Goal: Transaction & Acquisition: Purchase product/service

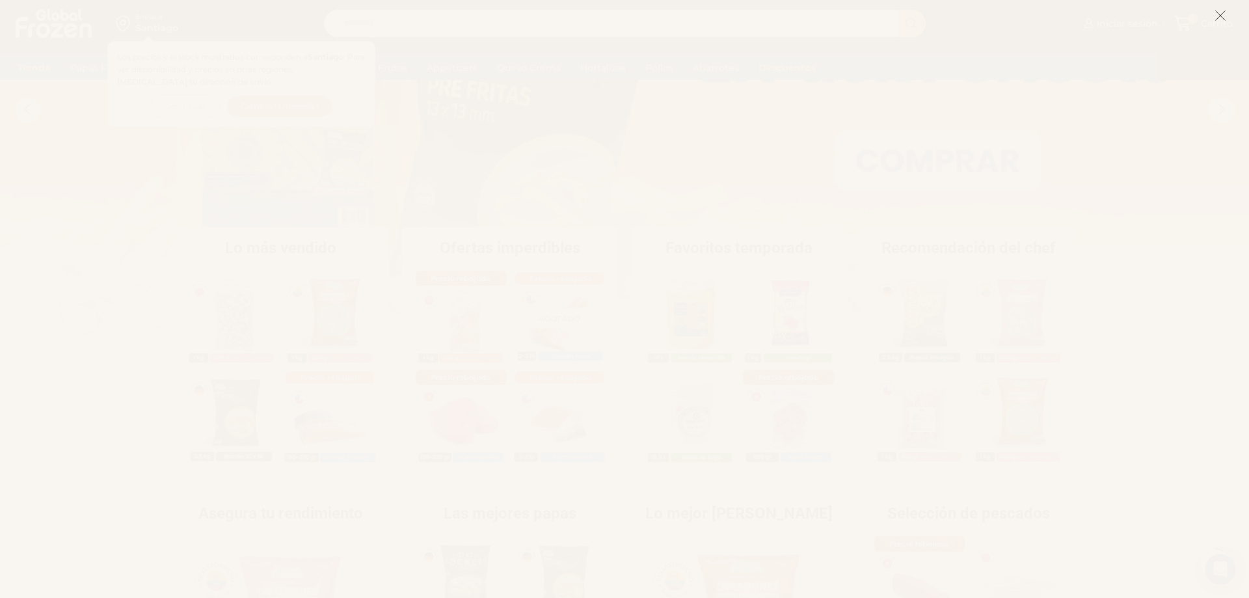
click at [1222, 10] on button at bounding box center [1221, 15] width 12 height 28
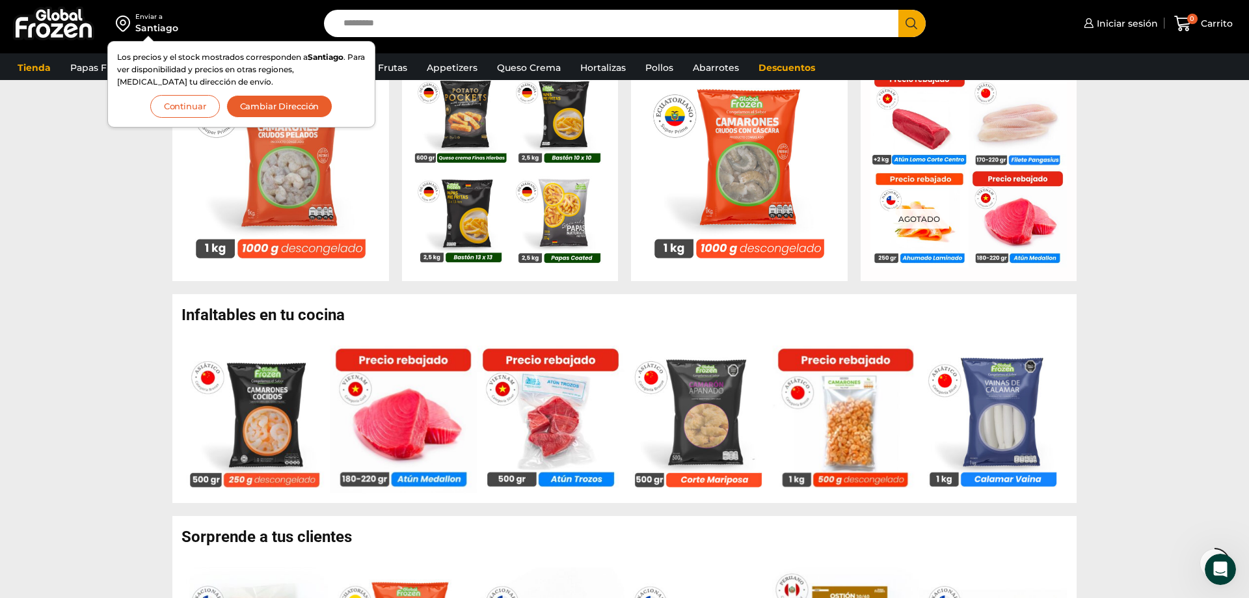
scroll to position [730, 0]
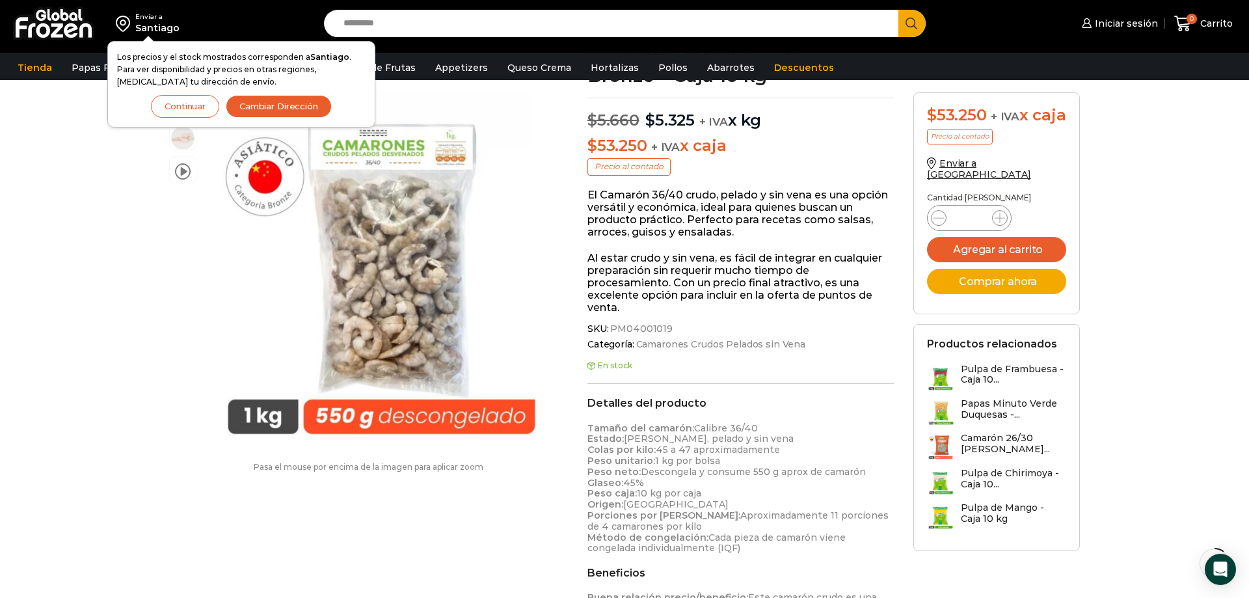
scroll to position [133, 0]
click at [180, 98] on button "Continuar" at bounding box center [185, 106] width 68 height 23
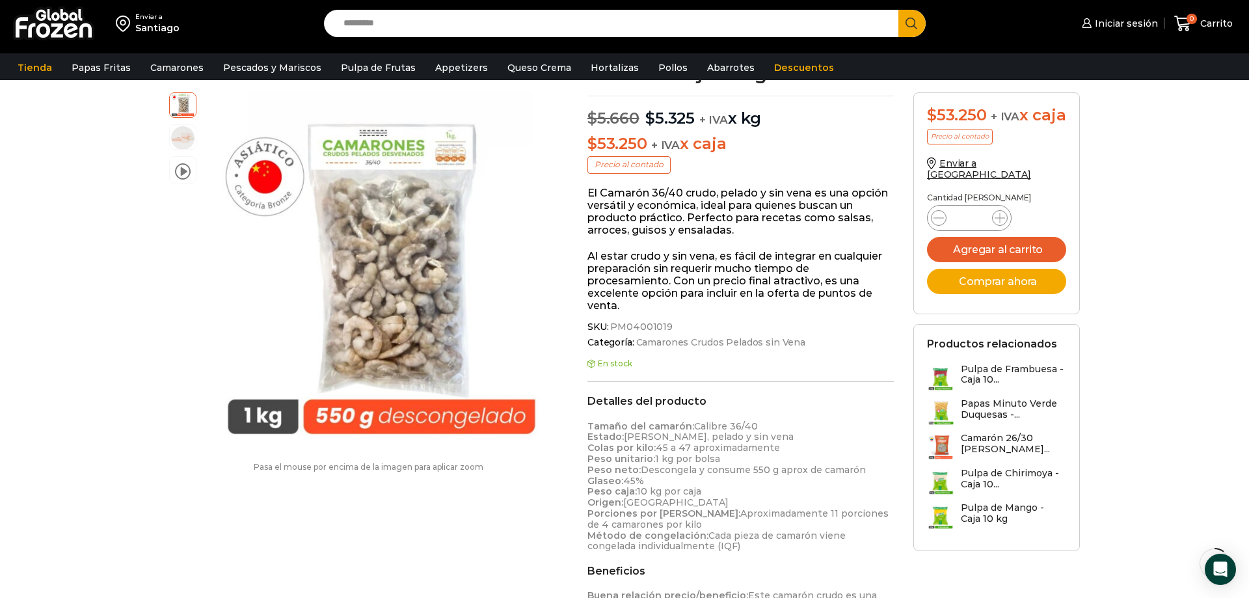
click at [527, 27] on input "Search input" at bounding box center [614, 23] width 555 height 27
type input "****"
click at [898, 10] on button "Search" at bounding box center [911, 23] width 27 height 27
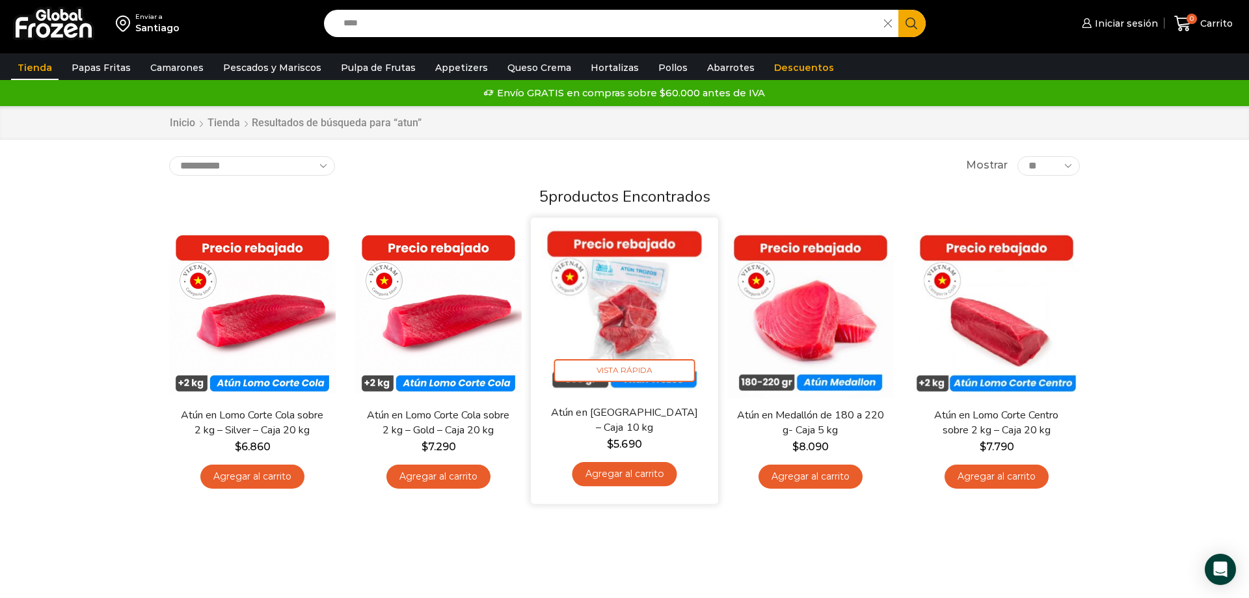
click at [636, 326] on img at bounding box center [625, 311] width 168 height 168
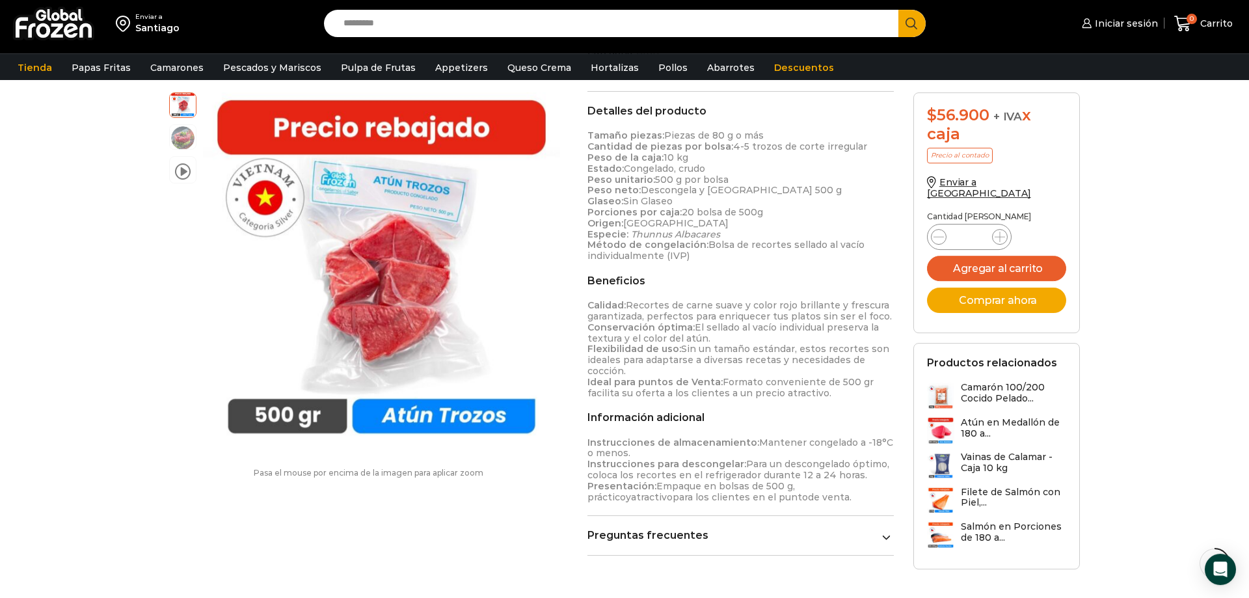
scroll to position [399, 0]
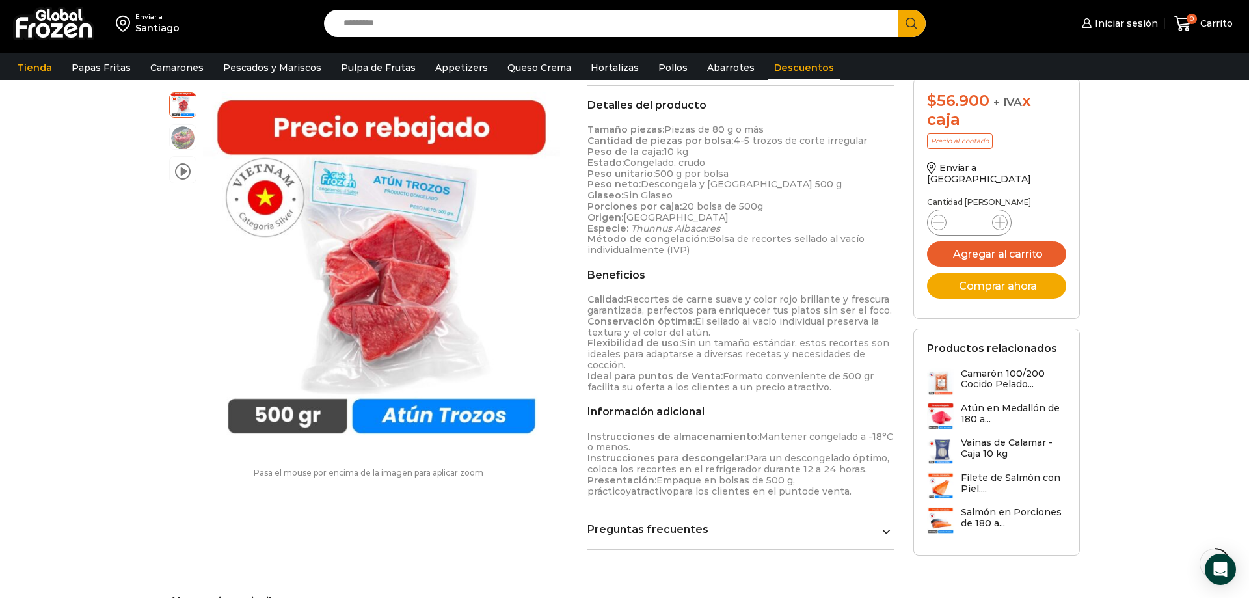
click at [776, 63] on link "Descuentos" at bounding box center [804, 67] width 73 height 25
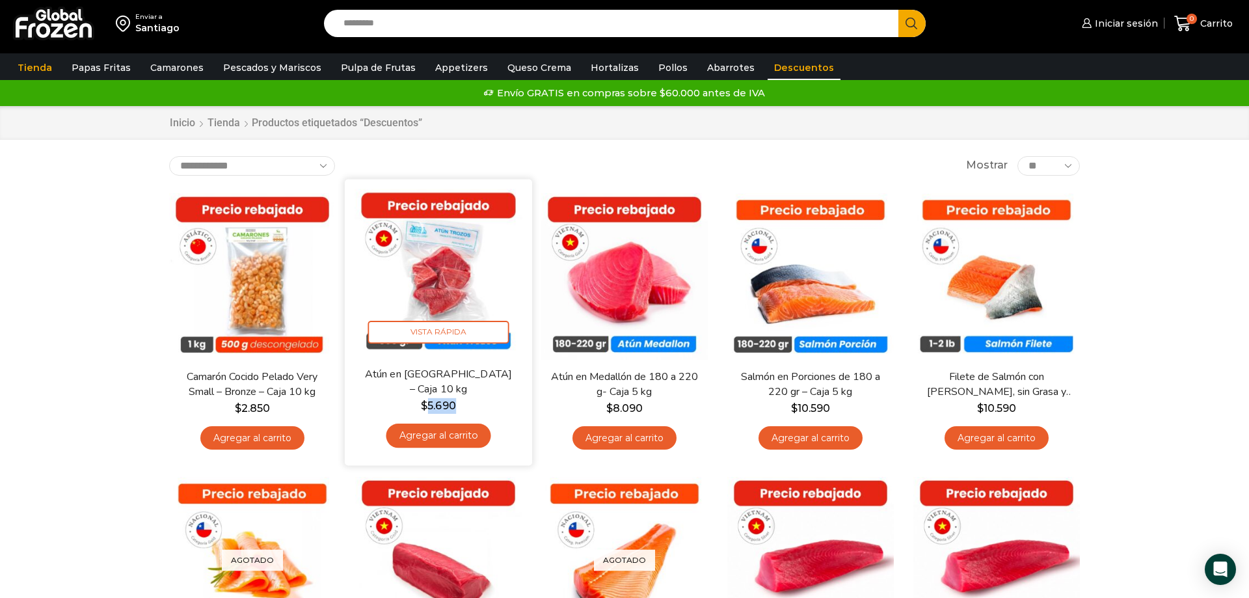
drag, startPoint x: 425, startPoint y: 404, endPoint x: 460, endPoint y: 401, distance: 35.3
click at [460, 401] on span "$ 5.690" at bounding box center [439, 405] width 168 height 16
